Goal: Navigation & Orientation: Find specific page/section

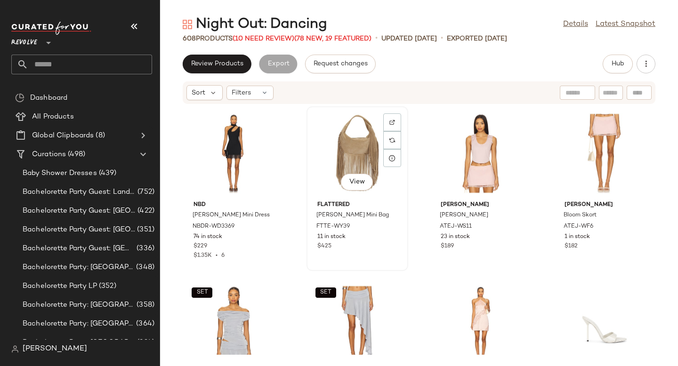
click at [360, 118] on div "View" at bounding box center [357, 154] width 95 height 88
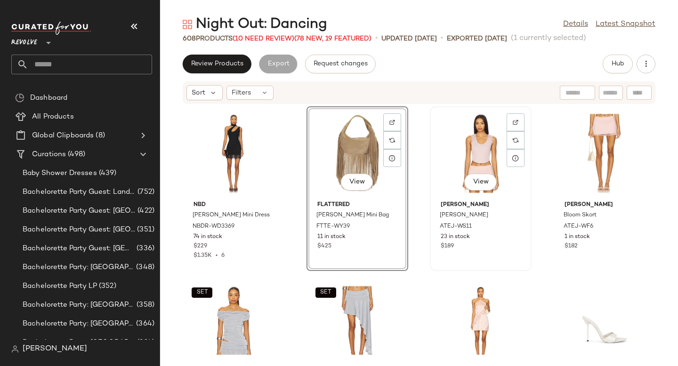
click at [478, 146] on div "View" at bounding box center [480, 154] width 95 height 88
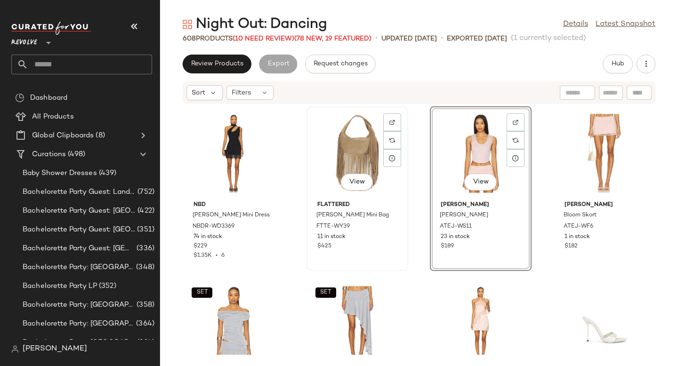
click at [364, 140] on div "View" at bounding box center [357, 154] width 95 height 88
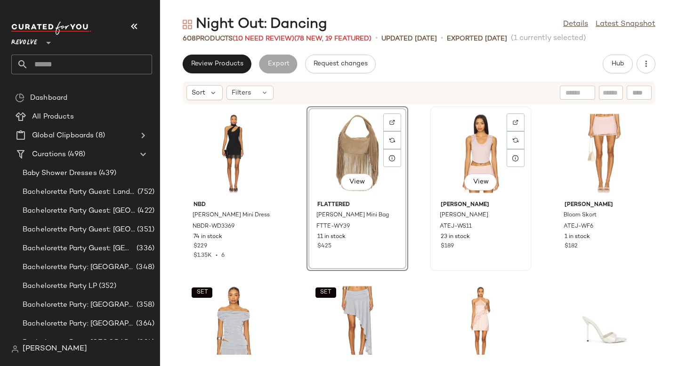
click at [455, 123] on div "View" at bounding box center [480, 154] width 95 height 88
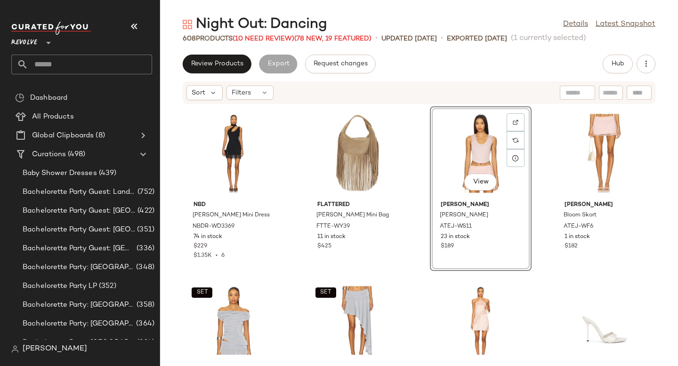
click at [97, 61] on input "text" at bounding box center [90, 65] width 124 height 20
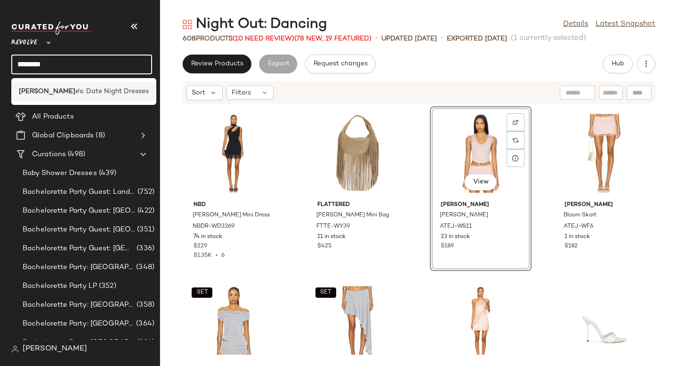
type input "********"
click at [96, 84] on div "[PERSON_NAME] e's: Date Night Dresses" at bounding box center [83, 91] width 145 height 19
